Goal: Task Accomplishment & Management: Use online tool/utility

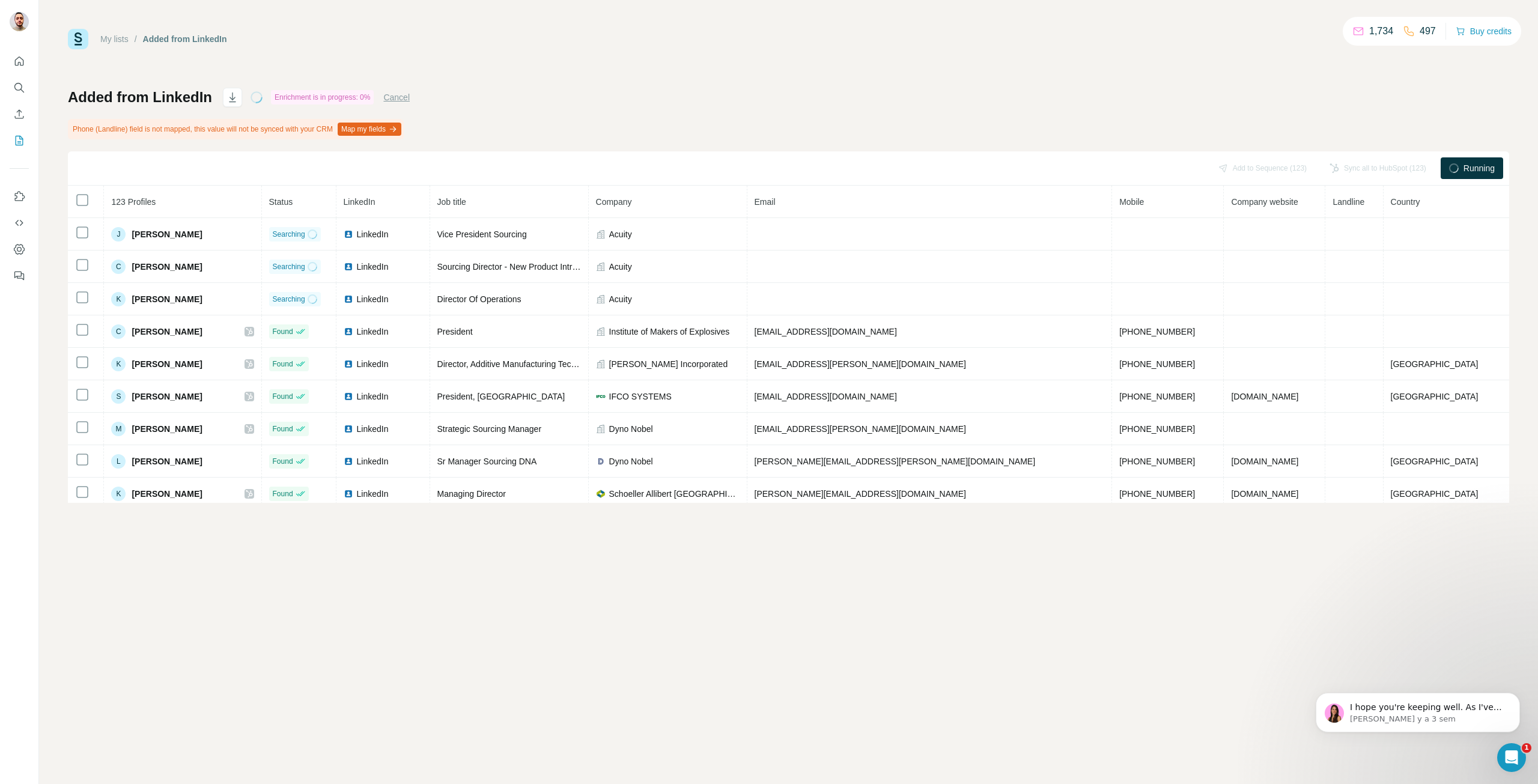
click at [407, 98] on button "Cancel" at bounding box center [396, 98] width 27 height 12
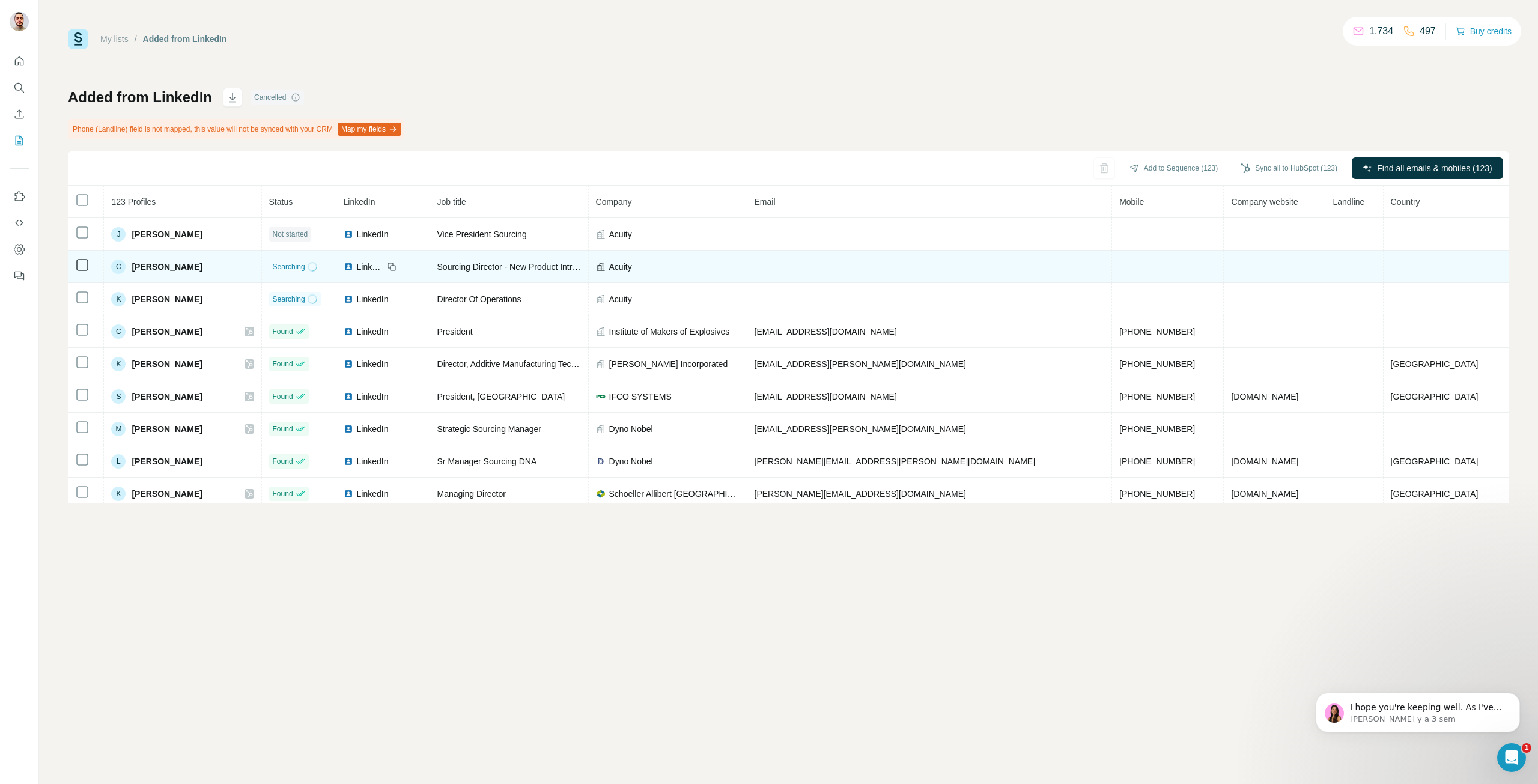
click at [254, 266] on div "C [PERSON_NAME]" at bounding box center [182, 267] width 143 height 14
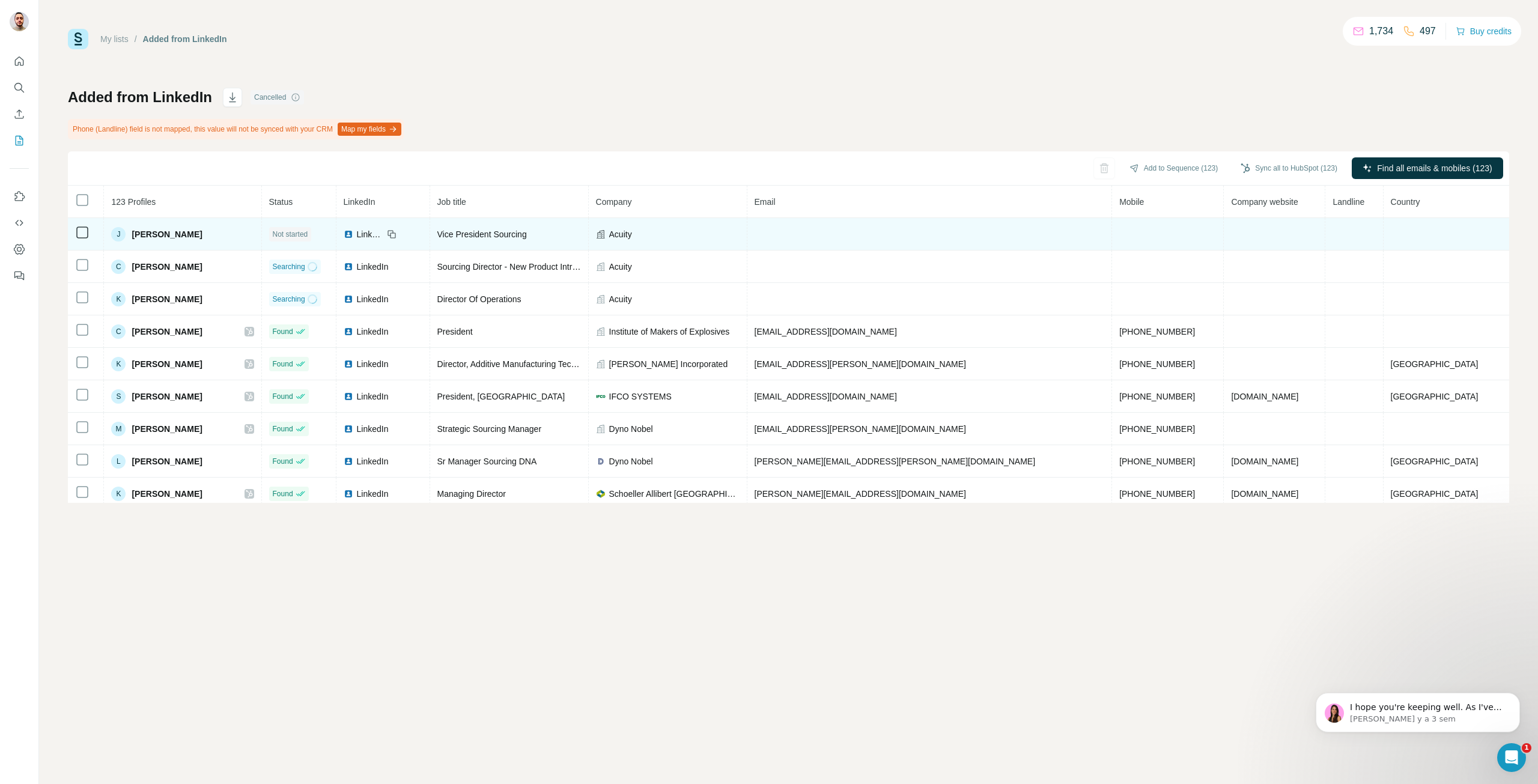
drag, startPoint x: 659, startPoint y: 238, endPoint x: 665, endPoint y: 238, distance: 6.0
click at [606, 238] on icon at bounding box center [600, 234] width 10 height 10
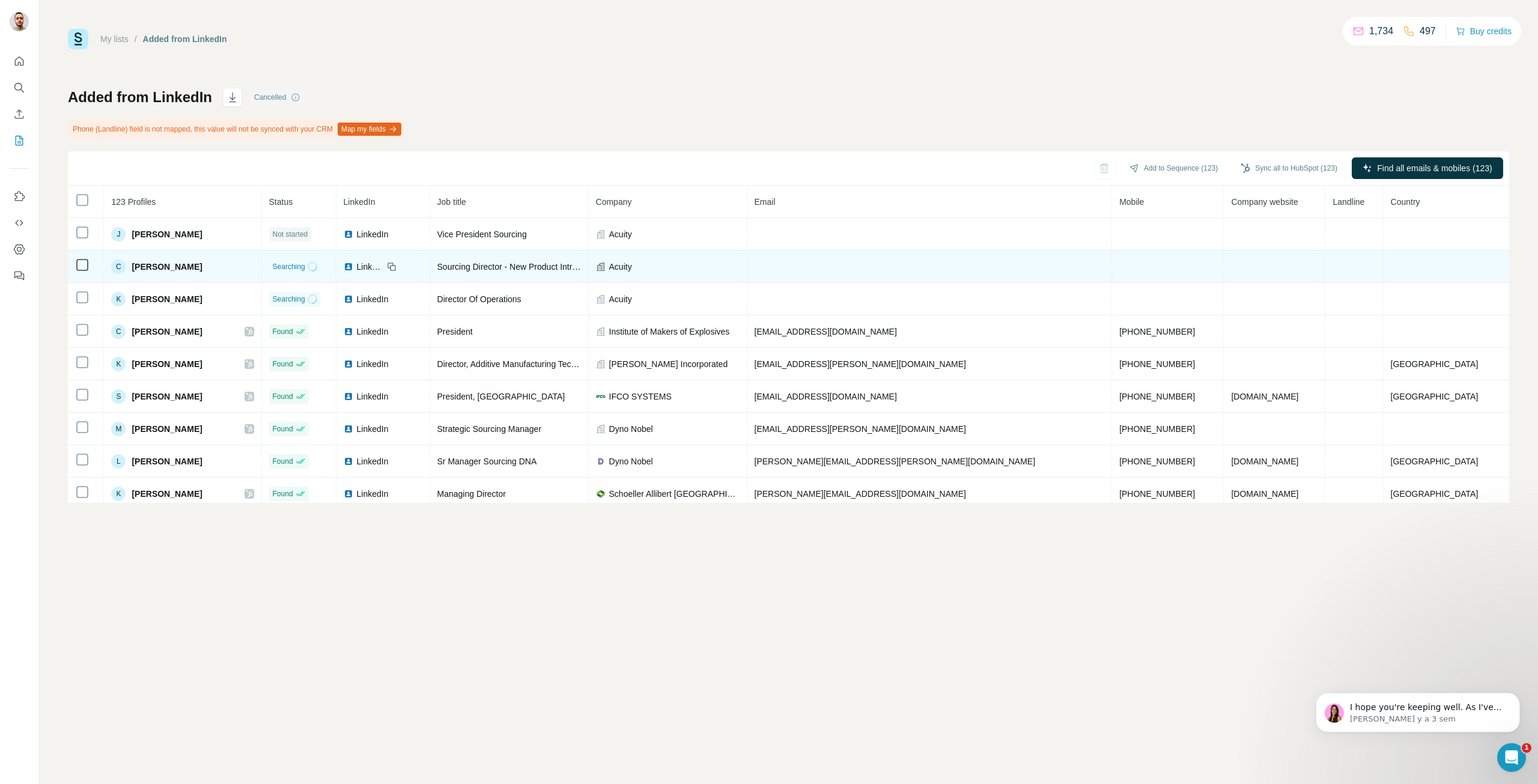
click at [721, 270] on div "Acuity" at bounding box center [668, 267] width 144 height 12
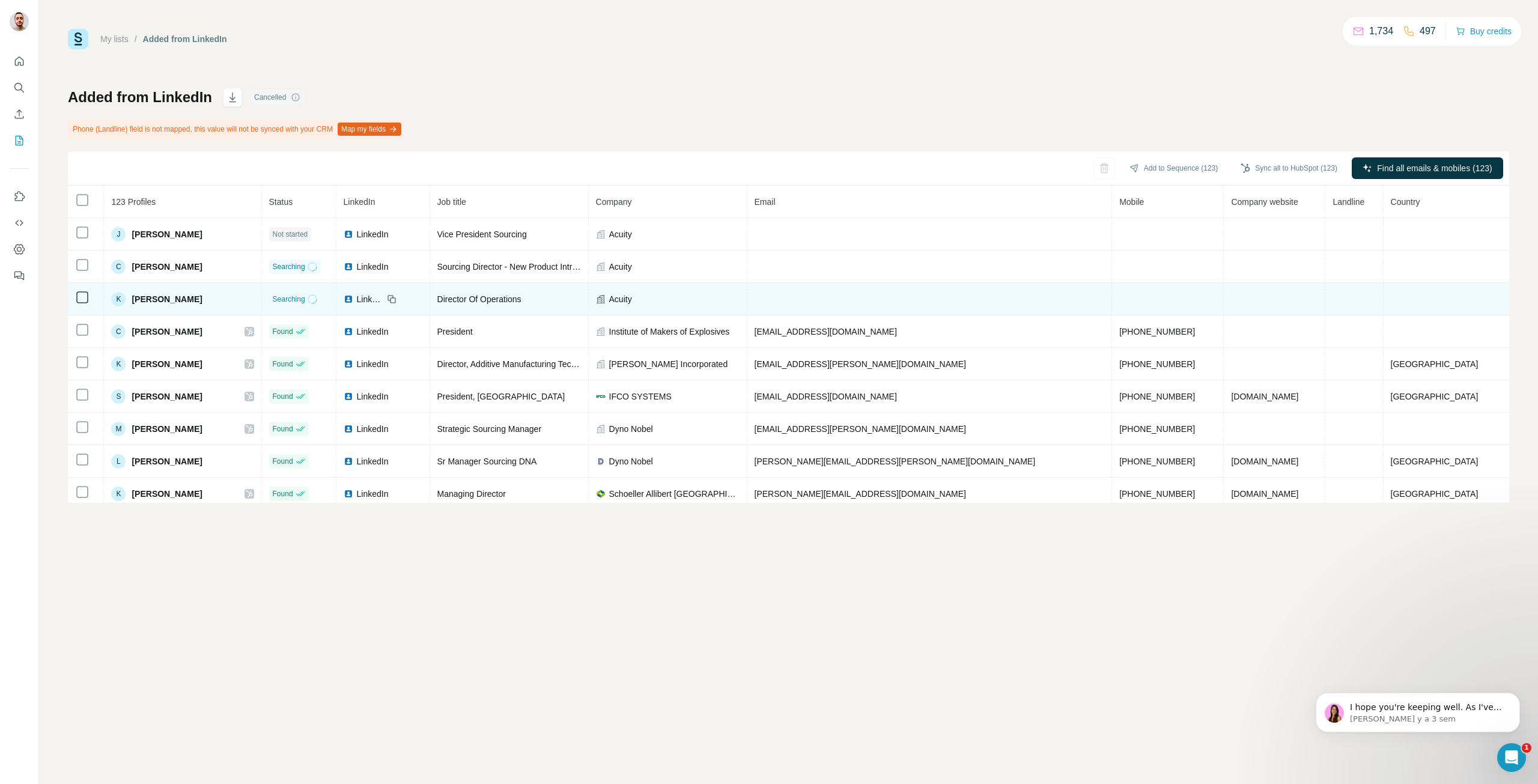
click at [701, 300] on div "Acuity" at bounding box center [668, 300] width 144 height 12
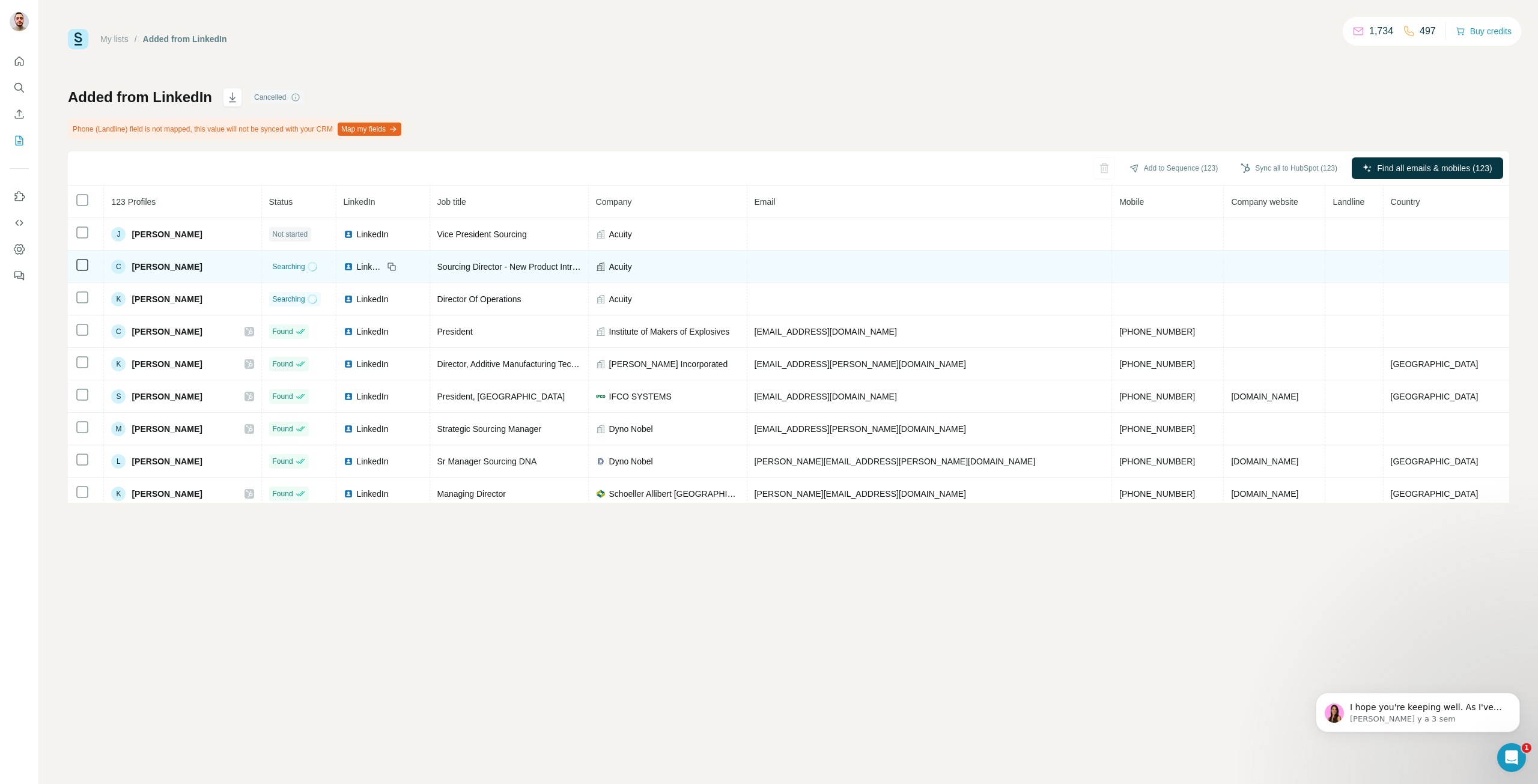
click at [305, 265] on span "Searching" at bounding box center [288, 267] width 33 height 11
click at [254, 269] on div "C [PERSON_NAME]" at bounding box center [182, 267] width 143 height 14
click at [305, 269] on span "Searching" at bounding box center [288, 267] width 33 height 11
click at [336, 278] on td "Searching" at bounding box center [299, 266] width 75 height 33
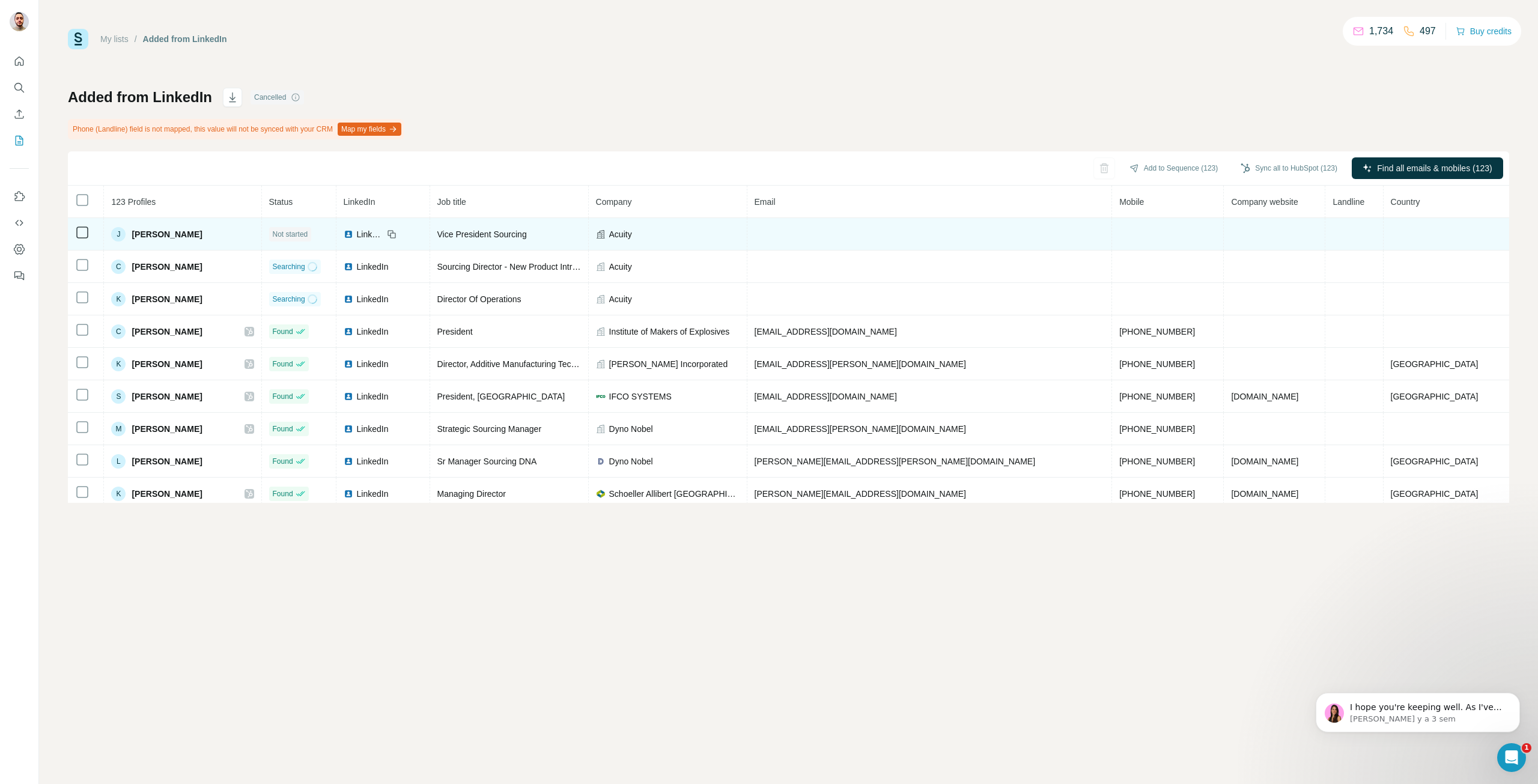
click at [1053, 246] on td at bounding box center [930, 234] width 365 height 33
click at [1024, 240] on td at bounding box center [930, 234] width 365 height 33
click at [89, 235] on icon at bounding box center [82, 232] width 14 height 14
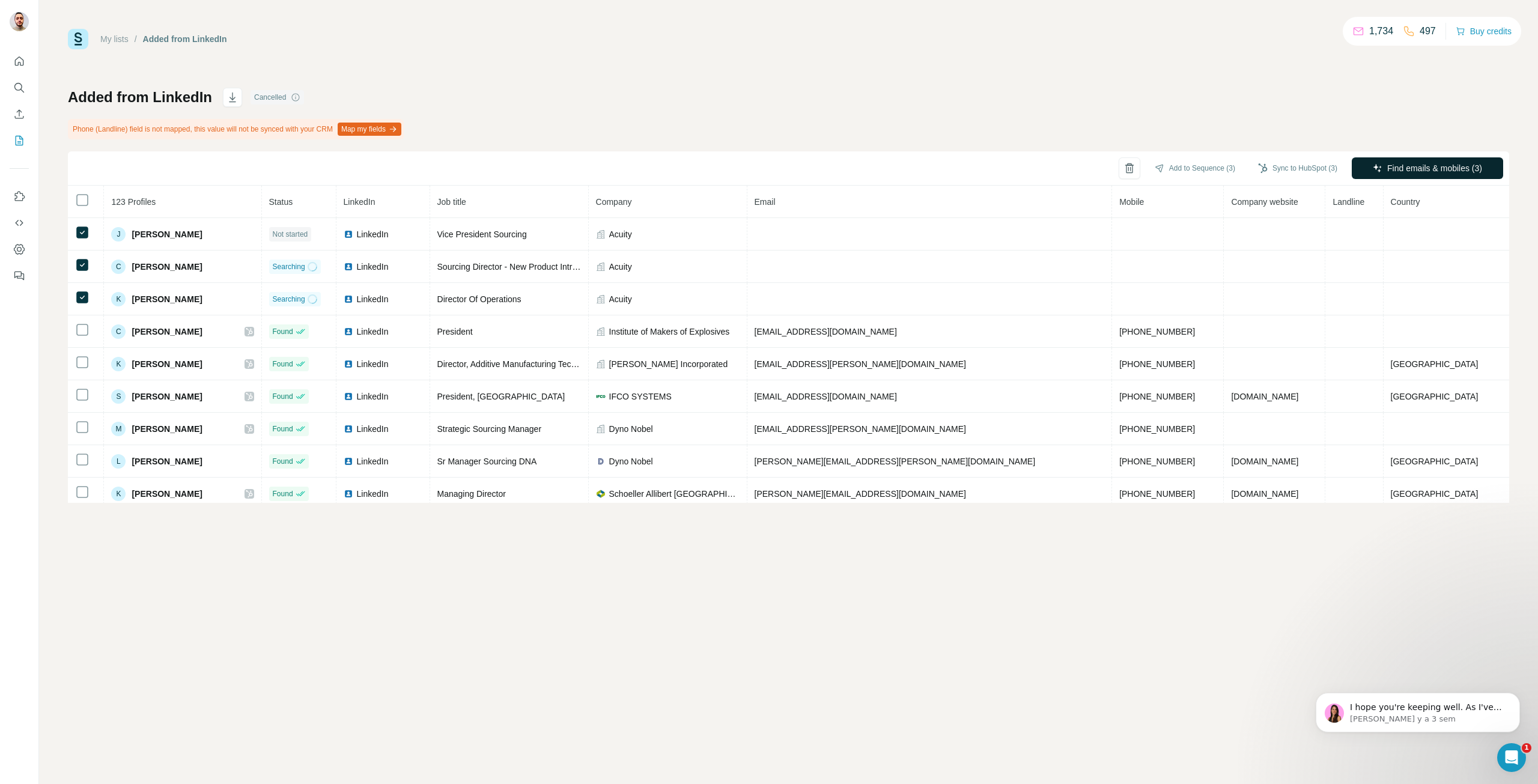
drag, startPoint x: 1275, startPoint y: 173, endPoint x: 1389, endPoint y: 164, distance: 114.4
click at [1389, 164] on div "Add to Sequence (3) Sync to HubSpot (3) Find emails & mobiles (3)" at bounding box center [789, 169] width 1441 height 35
click at [1392, 164] on span "Find emails & mobiles (3)" at bounding box center [1434, 169] width 95 height 12
click at [403, 98] on button "Cancel" at bounding box center [396, 98] width 27 height 12
click at [1399, 161] on button "Find emails & mobiles (3)" at bounding box center [1427, 168] width 152 height 21
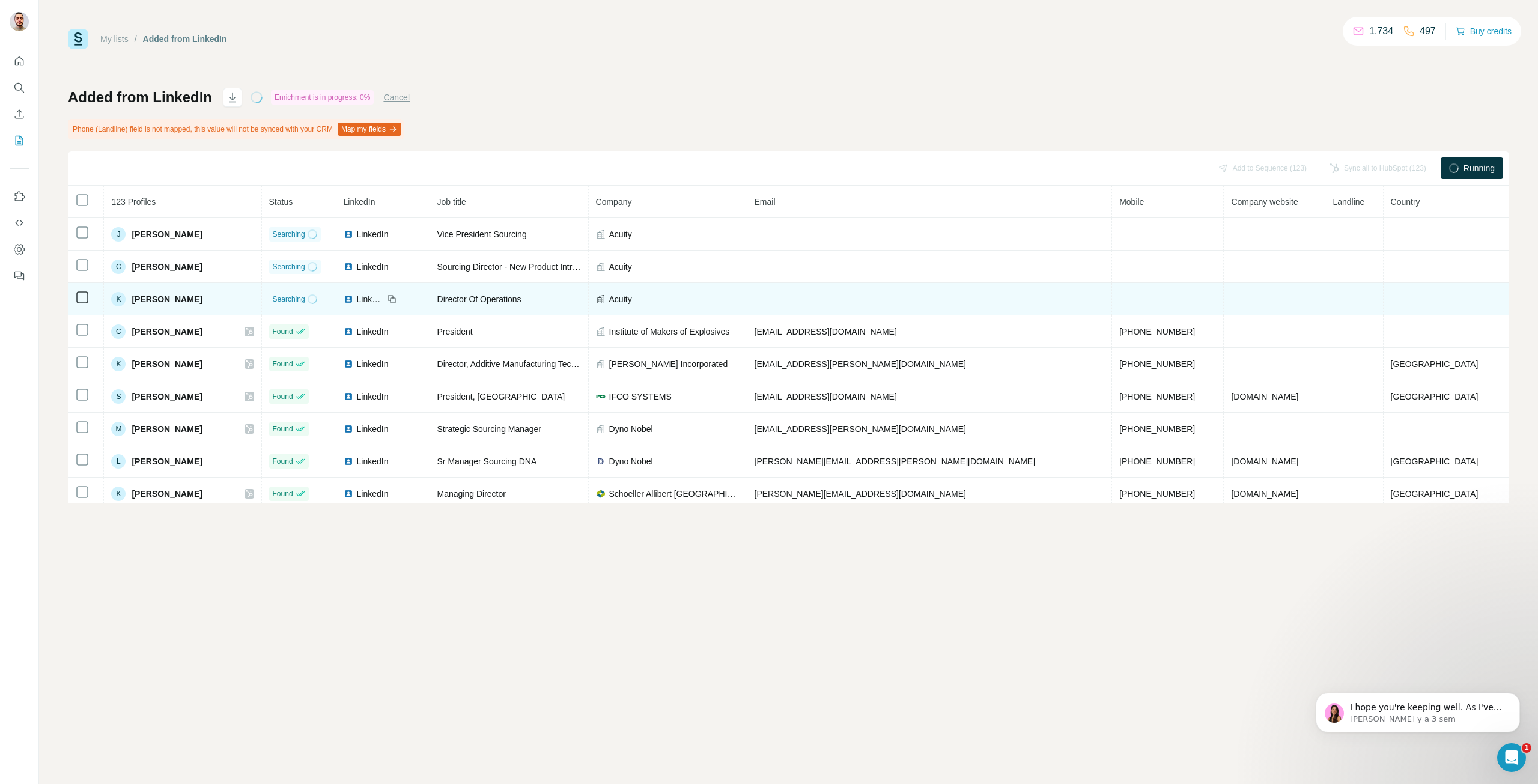
click at [383, 297] on span "LinkedIn" at bounding box center [370, 300] width 27 height 12
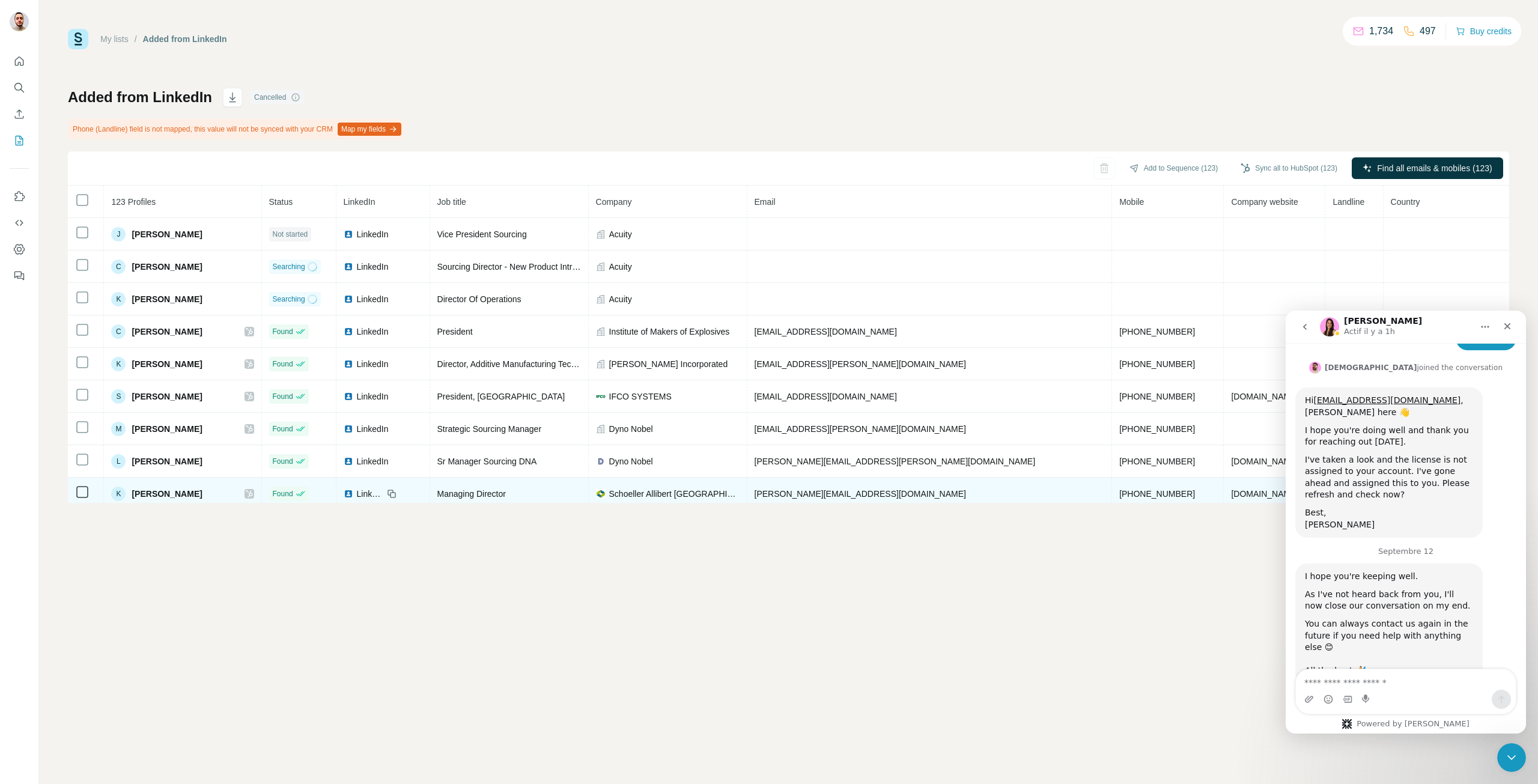
scroll to position [1164, 0]
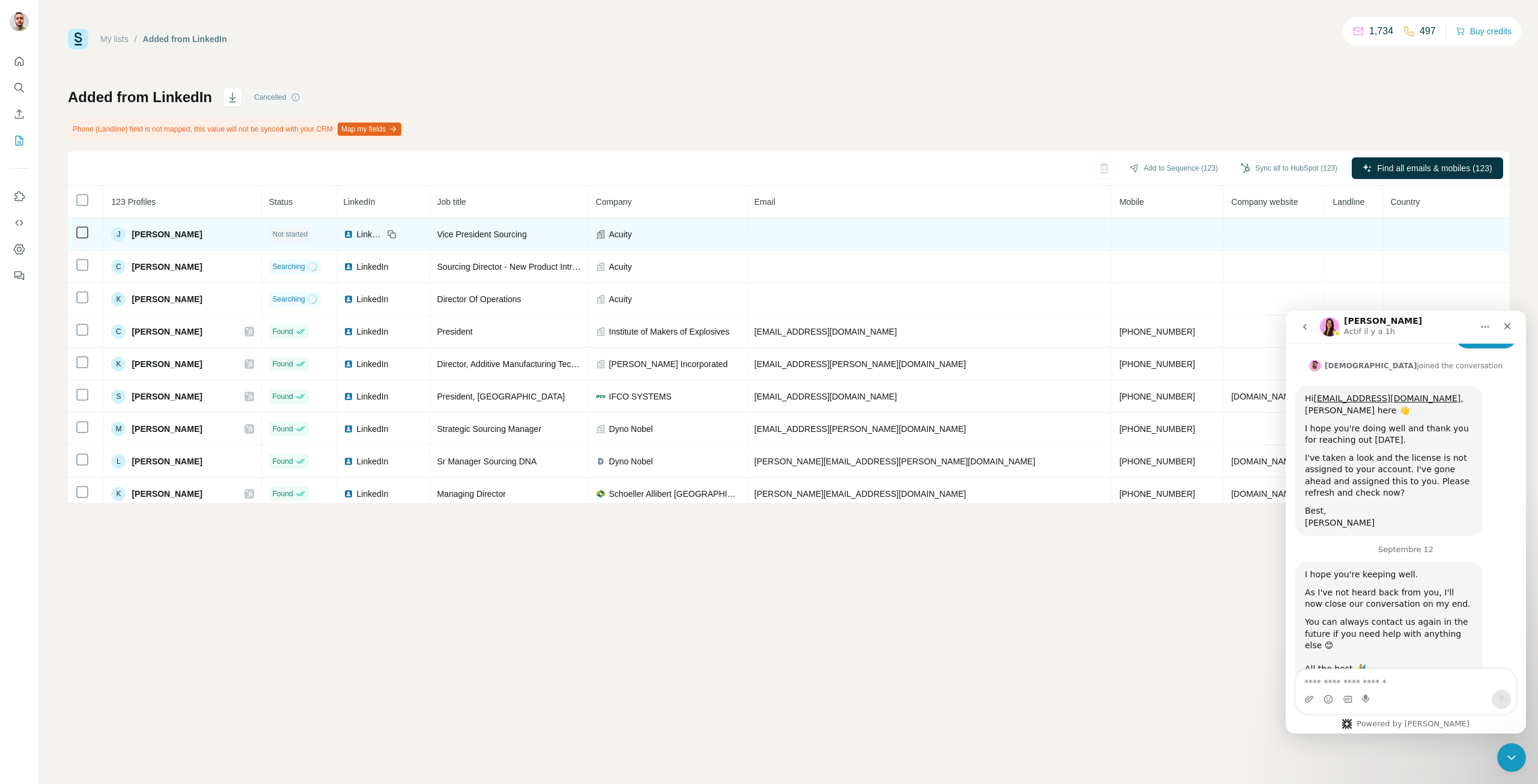
click at [79, 225] on icon at bounding box center [82, 232] width 14 height 14
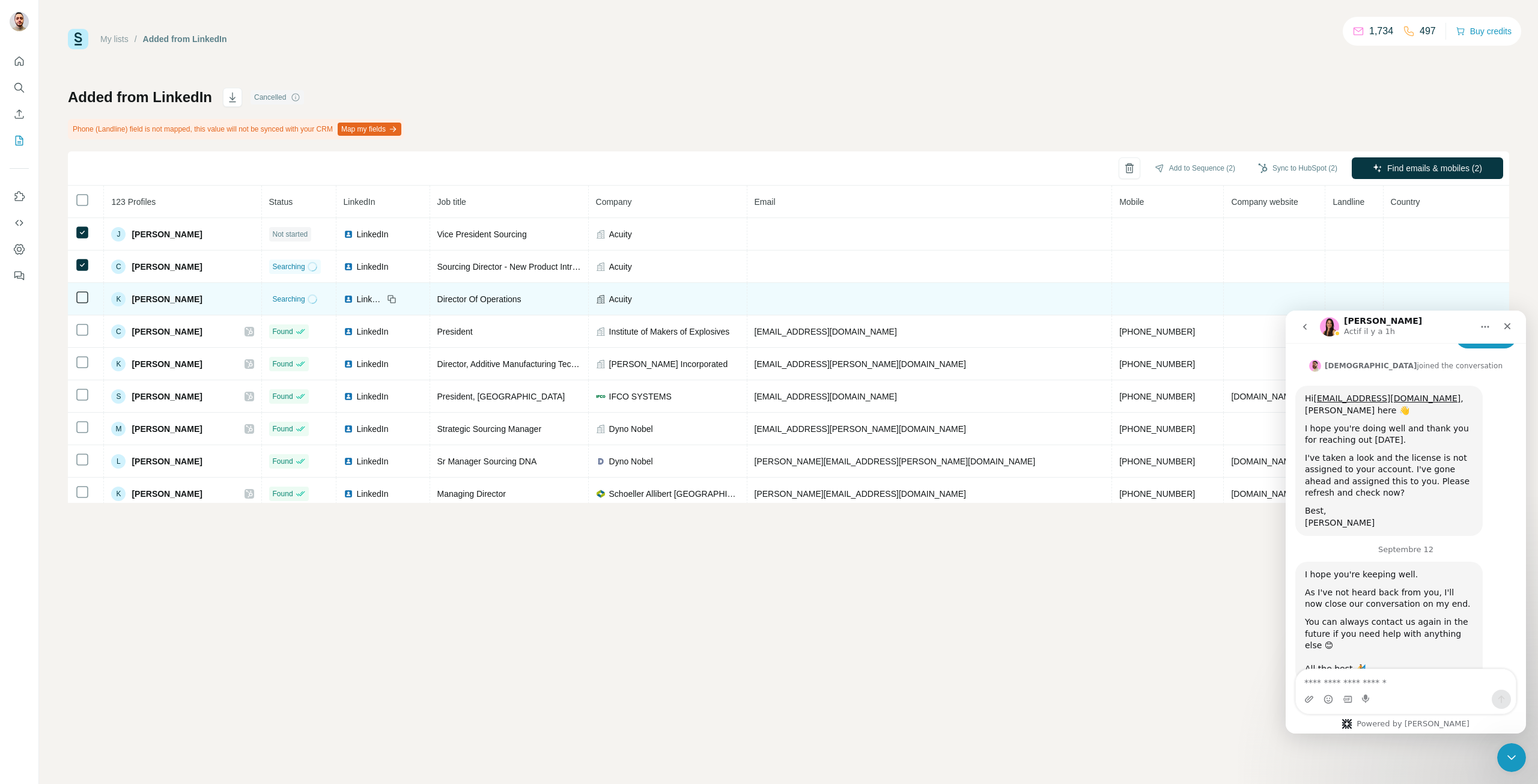
click at [82, 290] on icon at bounding box center [82, 297] width 14 height 14
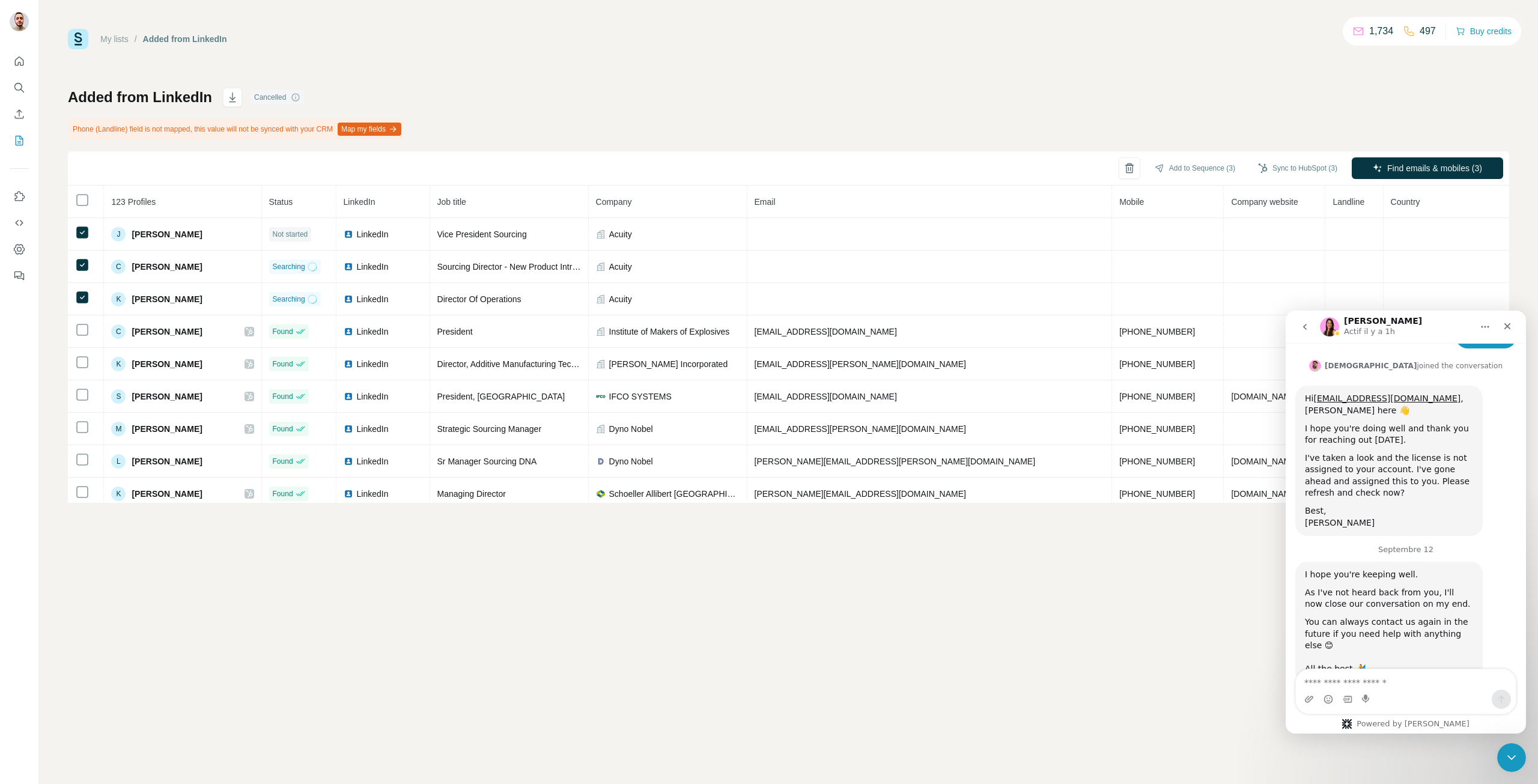
click at [267, 94] on div "Cancelled" at bounding box center [277, 98] width 53 height 14
click at [1477, 230] on label at bounding box center [1479, 230] width 21 height 12
click at [1472, 261] on label at bounding box center [1479, 259] width 21 height 12
click at [1477, 196] on div at bounding box center [1479, 200] width 21 height 12
click at [1475, 162] on span "Find emails (3)" at bounding box center [1455, 169] width 56 height 12
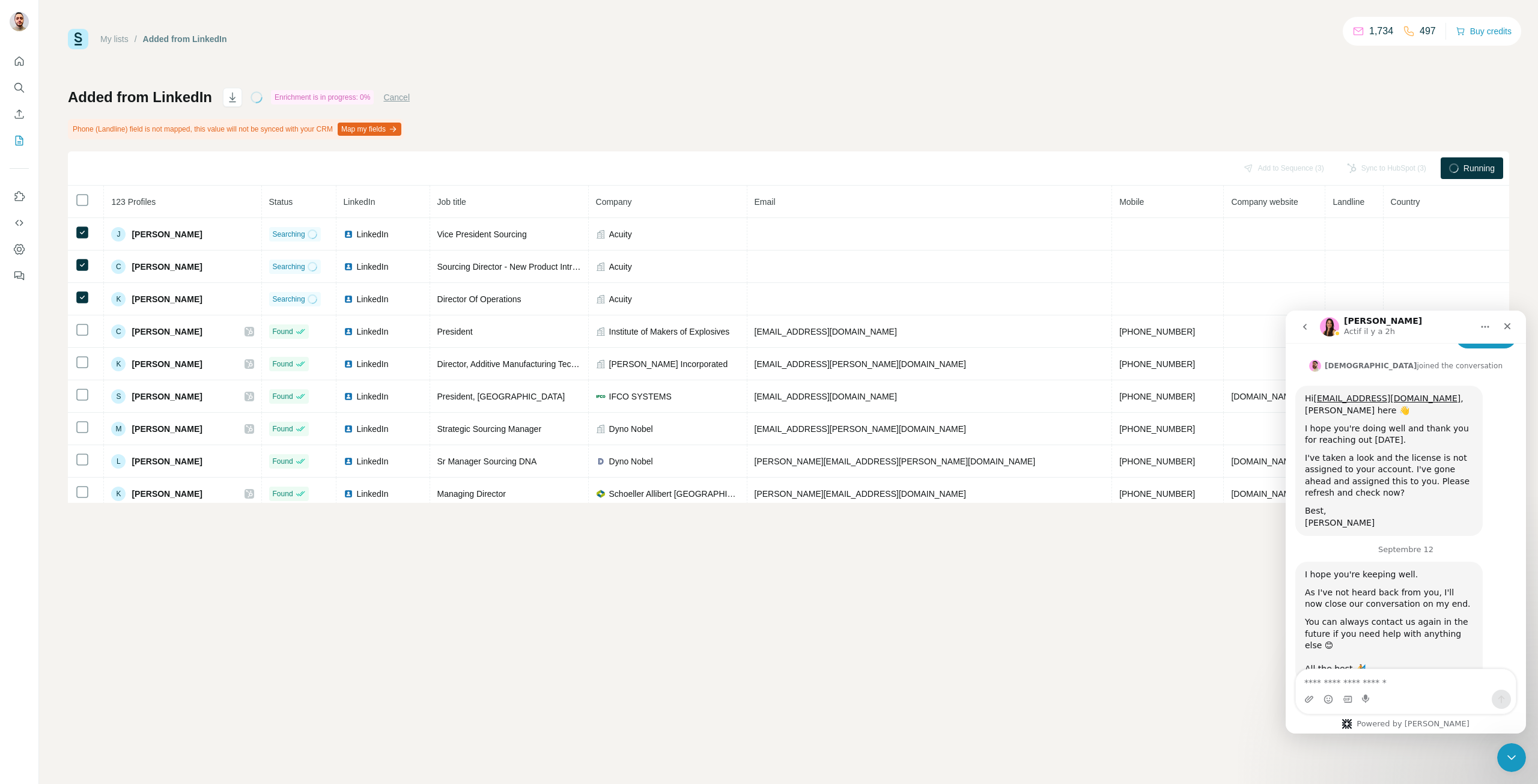
click at [1410, 30] on div "497" at bounding box center [1418, 31] width 33 height 14
click at [1426, 689] on textarea "Envoyer un message..." at bounding box center [1406, 678] width 220 height 20
